Goal: Navigation & Orientation: Find specific page/section

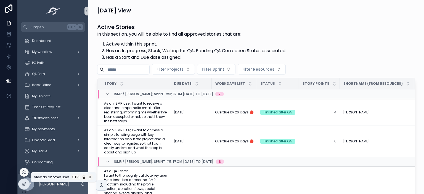
click at [25, 172] on icon at bounding box center [25, 171] width 1 height 1
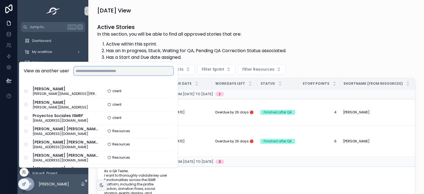
click at [104, 74] on input "text" at bounding box center [124, 71] width 100 height 9
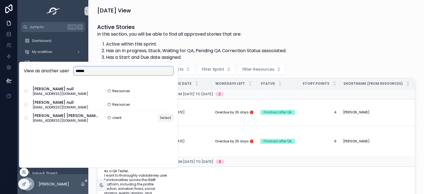
type input "******"
click at [167, 116] on button "Select" at bounding box center [165, 118] width 15 height 8
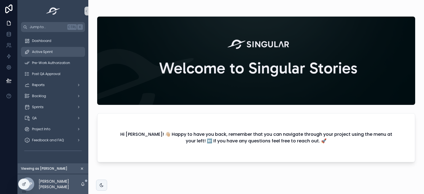
click at [60, 49] on div "Active Sprint" at bounding box center [52, 51] width 57 height 9
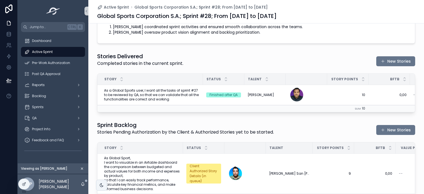
scroll to position [283, 0]
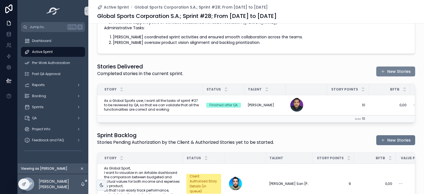
click at [391, 73] on button "New Stories" at bounding box center [395, 72] width 39 height 10
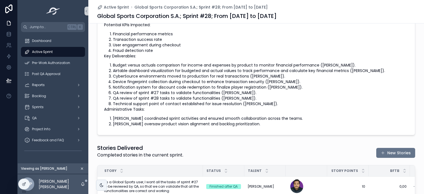
scroll to position [202, 0]
click at [57, 104] on div "Sprints" at bounding box center [52, 107] width 57 height 9
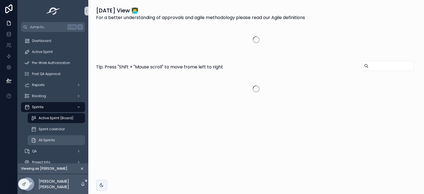
click at [56, 138] on div "All Sprints" at bounding box center [56, 140] width 51 height 9
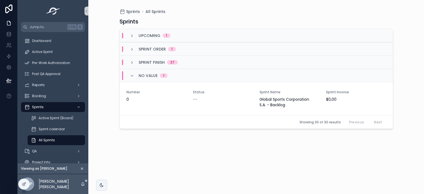
click at [128, 37] on div "Upcoming 1" at bounding box center [150, 36] width 54 height 6
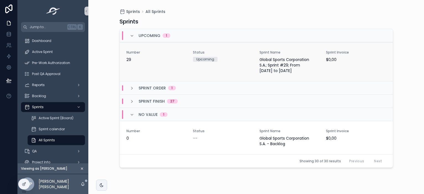
click at [245, 62] on div "Status Upcoming" at bounding box center [223, 61] width 60 height 23
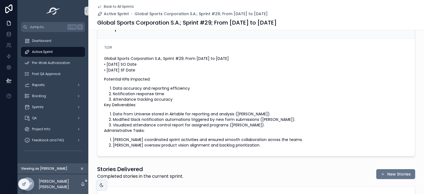
scroll to position [163, 0]
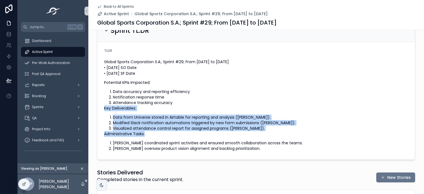
drag, startPoint x: 148, startPoint y: 133, endPoint x: 102, endPoint y: 109, distance: 52.5
click at [104, 109] on div "Global Sports Corporation S.A.; Sprint #29; From Sep-22-25 to Oct-20-25 • 9/22/…" at bounding box center [256, 105] width 304 height 92
click at [153, 129] on li "Visualized attendance control report for assigned programs (Herman)." at bounding box center [260, 129] width 295 height 6
drag, startPoint x: 148, startPoint y: 134, endPoint x: 97, endPoint y: 108, distance: 57.0
click at [97, 108] on form "TLDR Global Sports Corporation S.A.; Sprint #29; From Sep-22-25 to Oct-20-25 • …" at bounding box center [255, 101] width 317 height 118
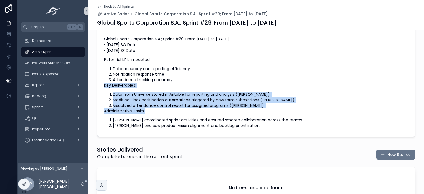
scroll to position [177, 0]
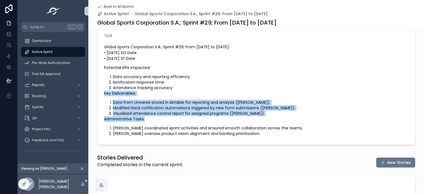
click at [151, 120] on p "Administrative Tasks:" at bounding box center [256, 119] width 304 height 6
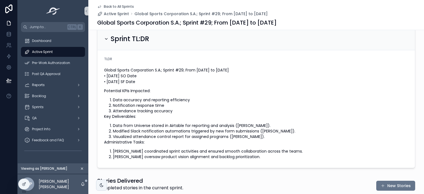
scroll to position [152, 0]
